Goal: Navigation & Orientation: Find specific page/section

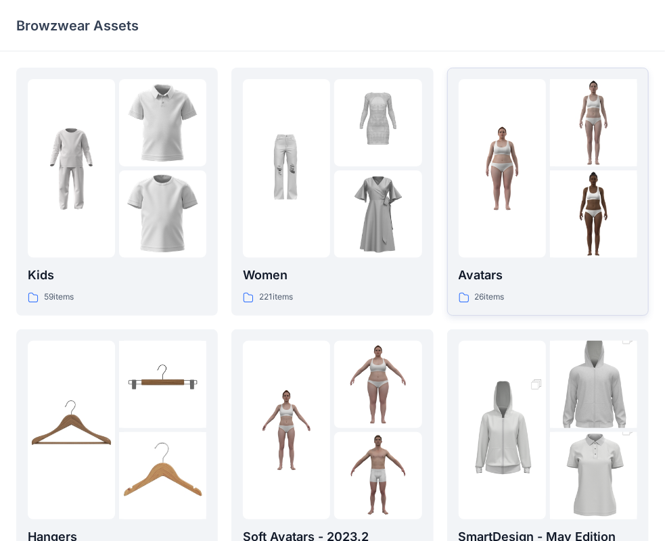
click at [574, 190] on img at bounding box center [593, 214] width 87 height 87
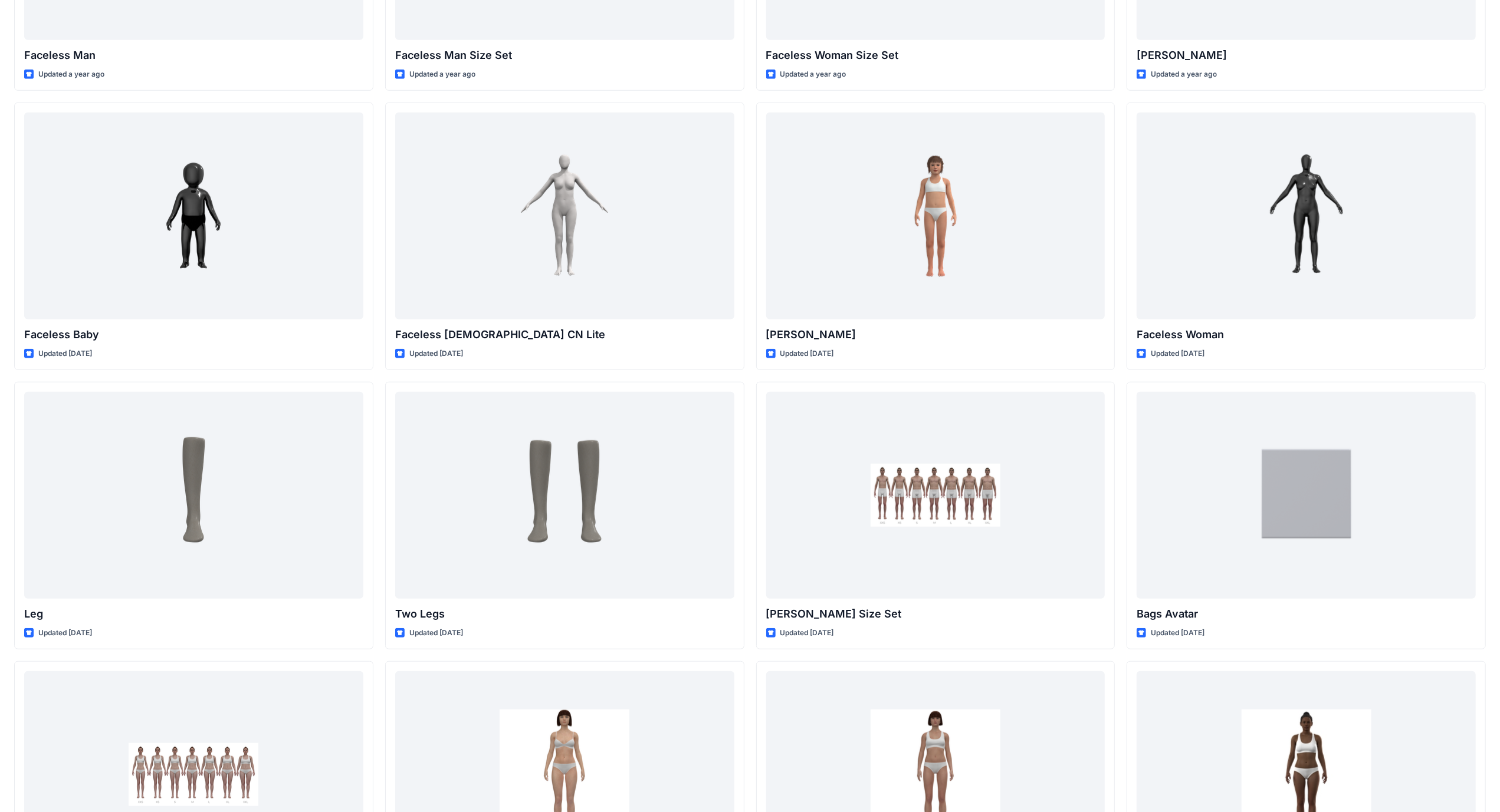
scroll to position [791, 0]
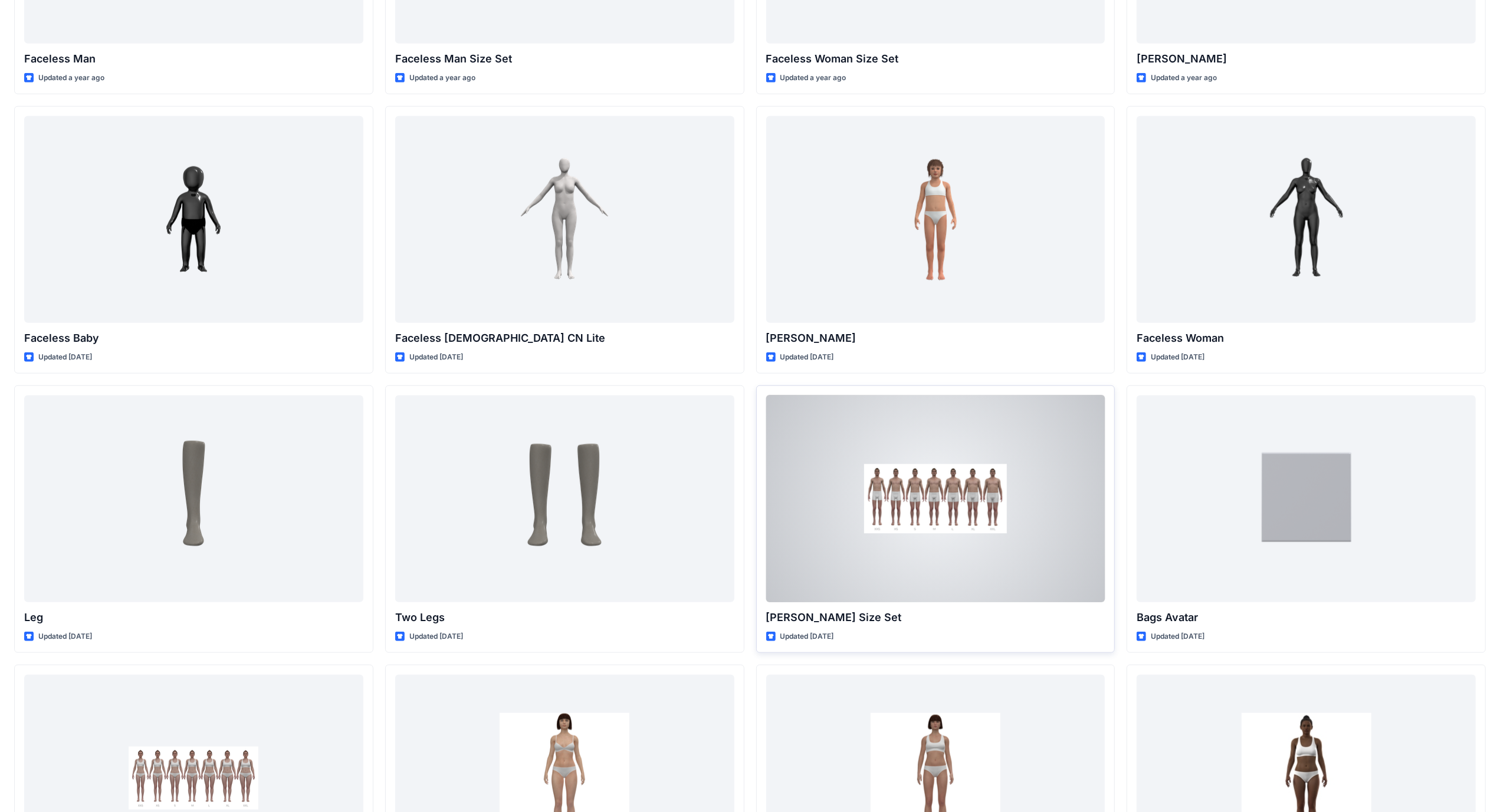
click at [589, 471] on div at bounding box center [935, 498] width 339 height 206
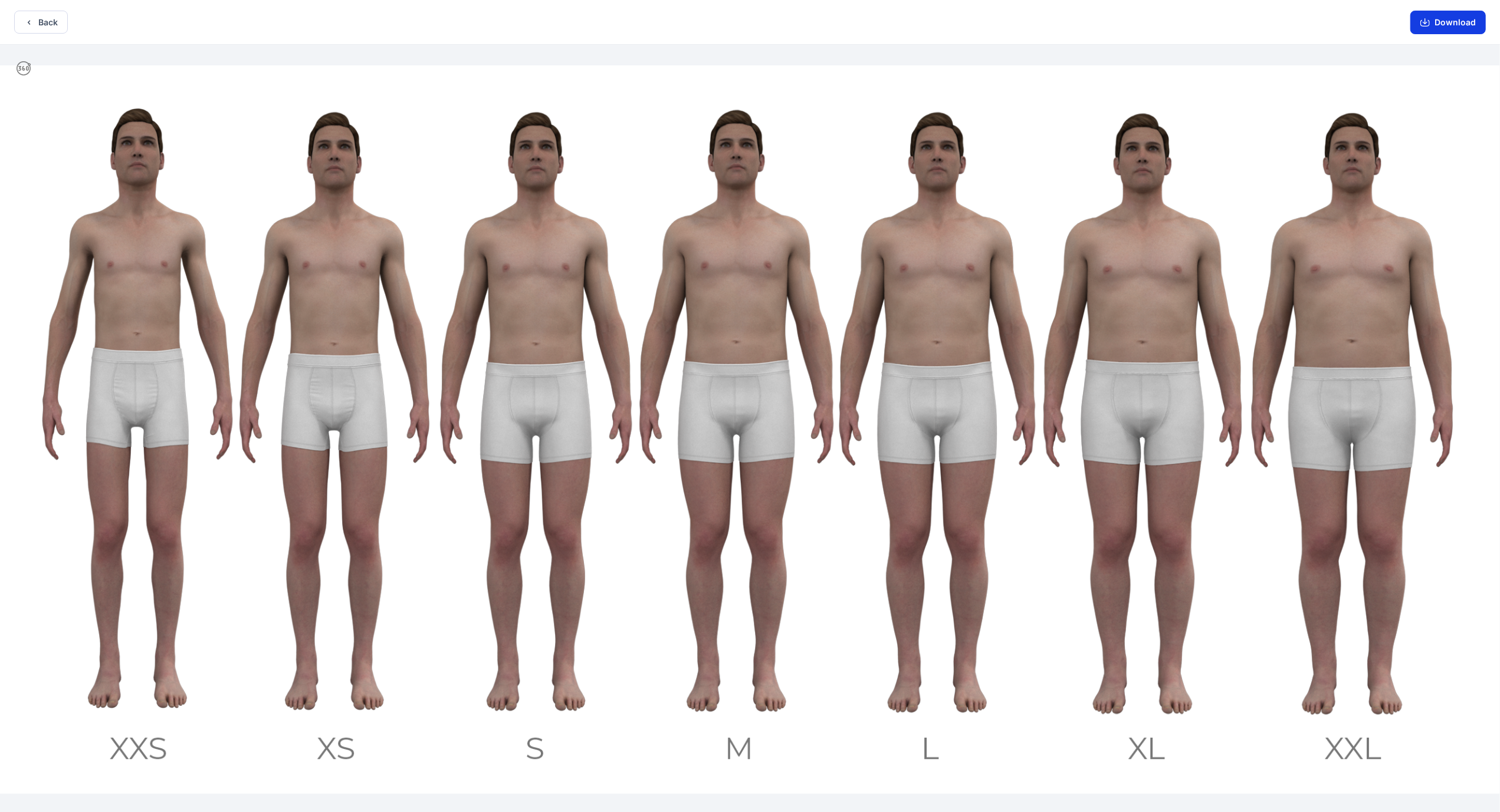
click at [589, 19] on button "Download" at bounding box center [1448, 22] width 76 height 24
click at [57, 24] on button "Back" at bounding box center [41, 22] width 54 height 23
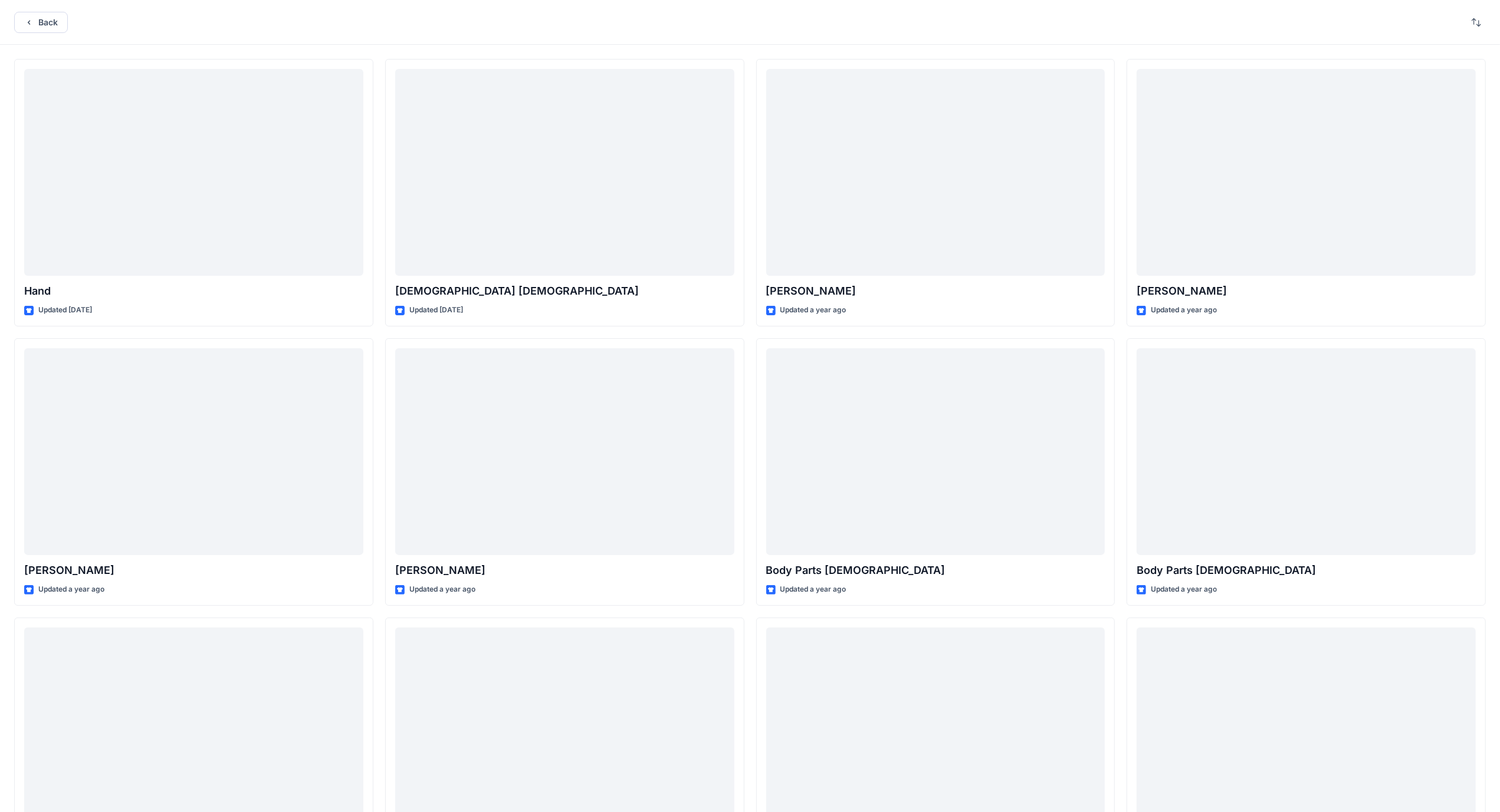
scroll to position [791, 0]
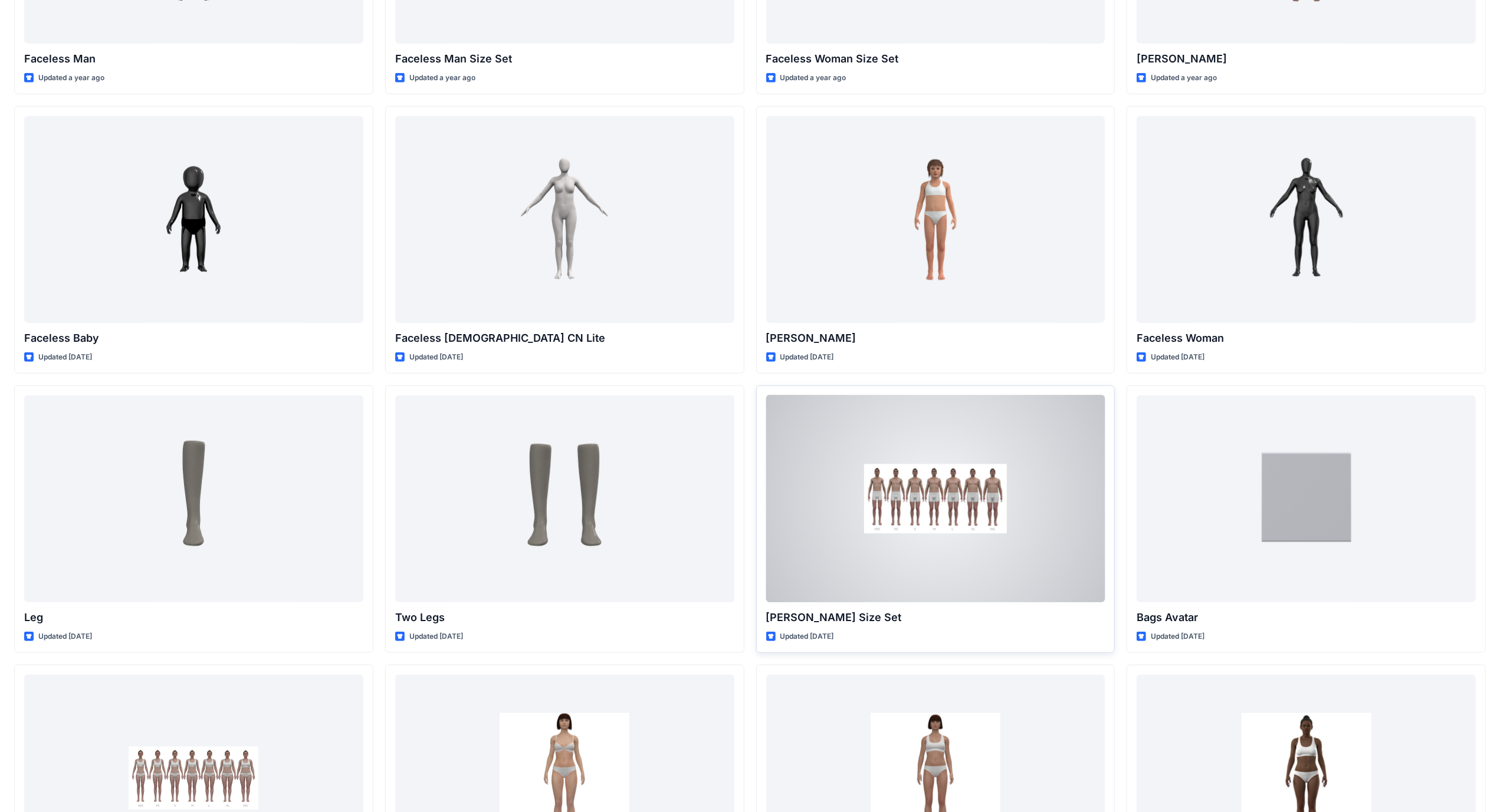
click at [589, 471] on div at bounding box center [935, 498] width 339 height 206
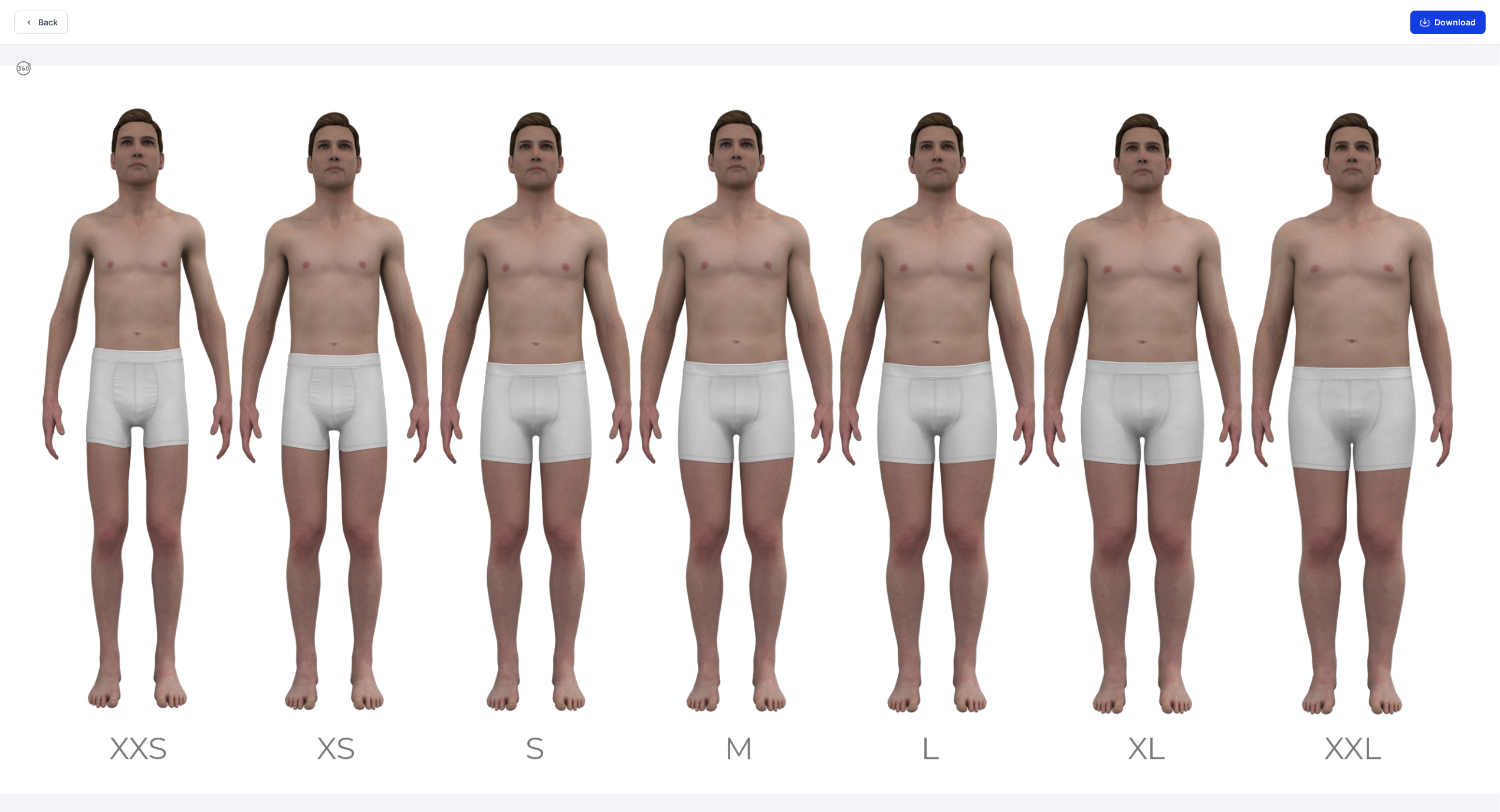
click at [589, 21] on icon "button" at bounding box center [1424, 21] width 4 height 6
click at [37, 21] on button "Back" at bounding box center [41, 22] width 54 height 23
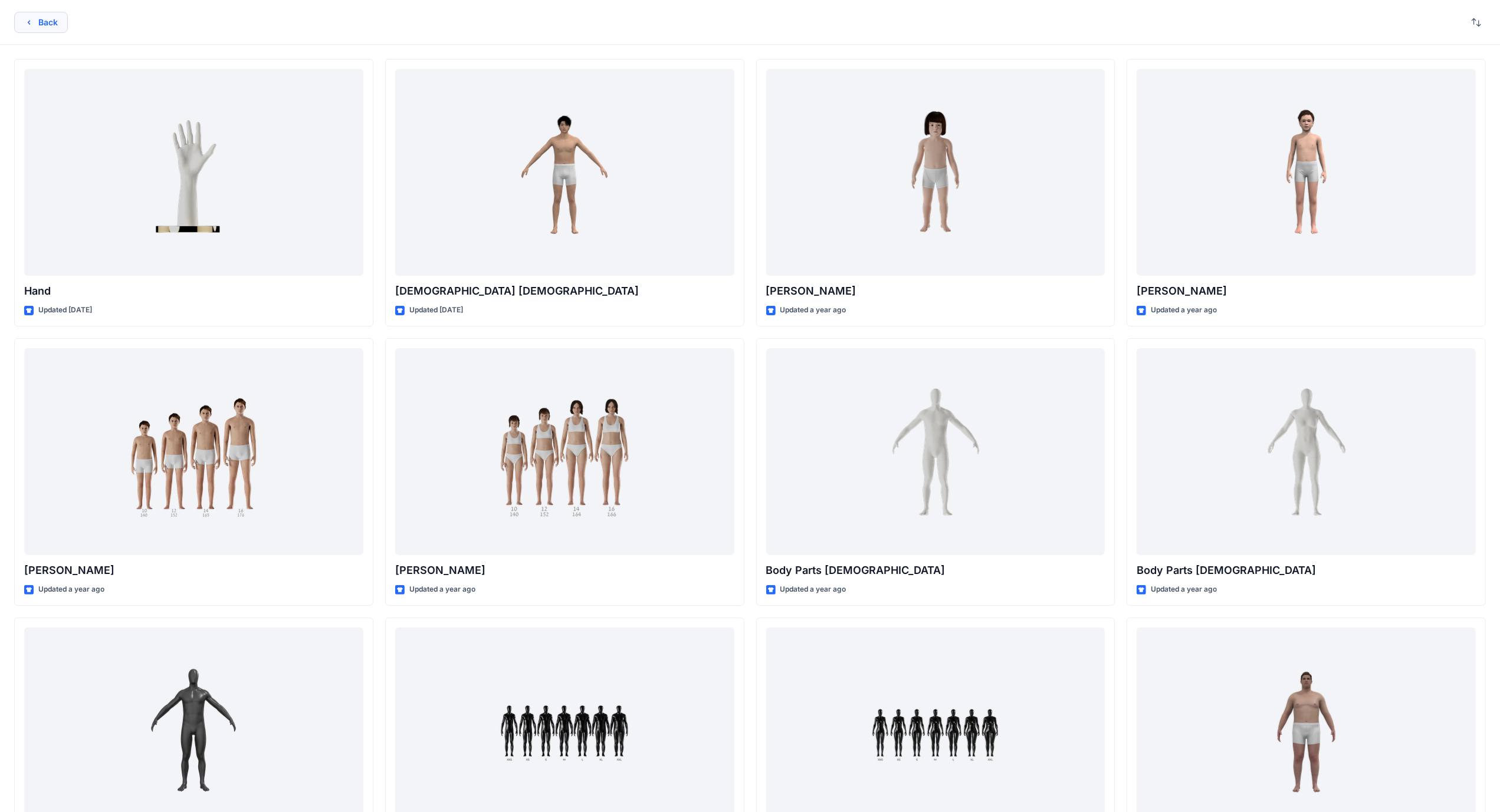
click at [27, 23] on icon "button" at bounding box center [29, 22] width 10 height 10
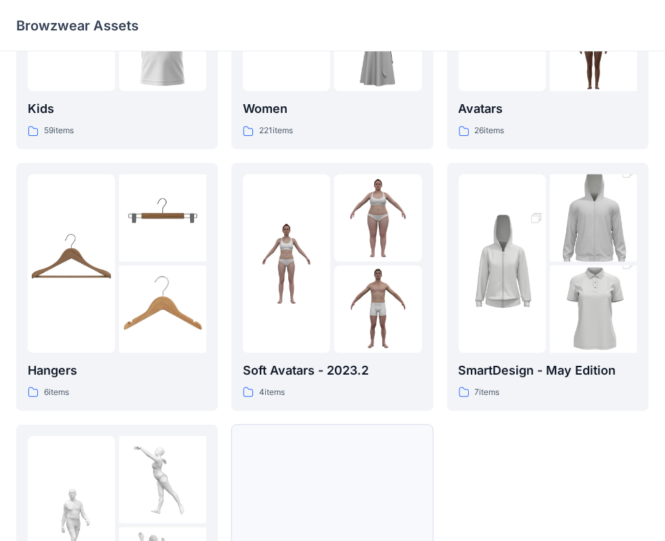
scroll to position [336, 0]
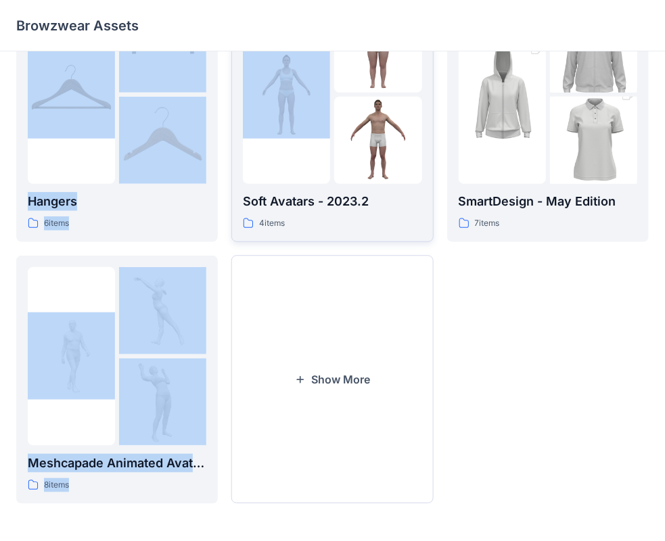
drag, startPoint x: 403, startPoint y: 3, endPoint x: 314, endPoint y: 62, distance: 107.3
click at [314, 62] on div "Browzwear Assets Kids 59 items Hangers 6 items Meshcapade Animated Avatars 8 it…" at bounding box center [332, 103] width 665 height 878
click at [303, 4] on div "Browzwear Assets" at bounding box center [332, 25] width 665 height 51
